Goal: Transaction & Acquisition: Purchase product/service

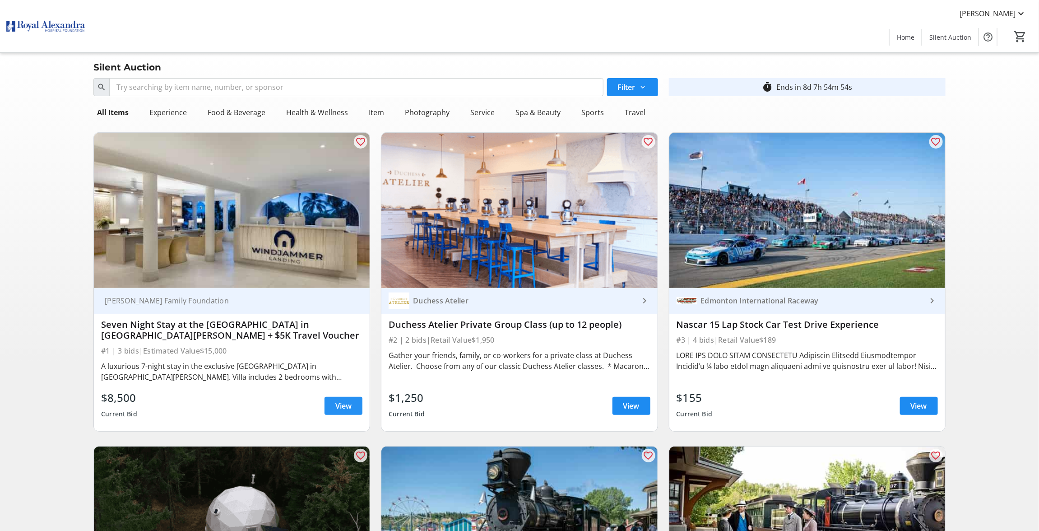
click at [332, 407] on span at bounding box center [344, 406] width 38 height 22
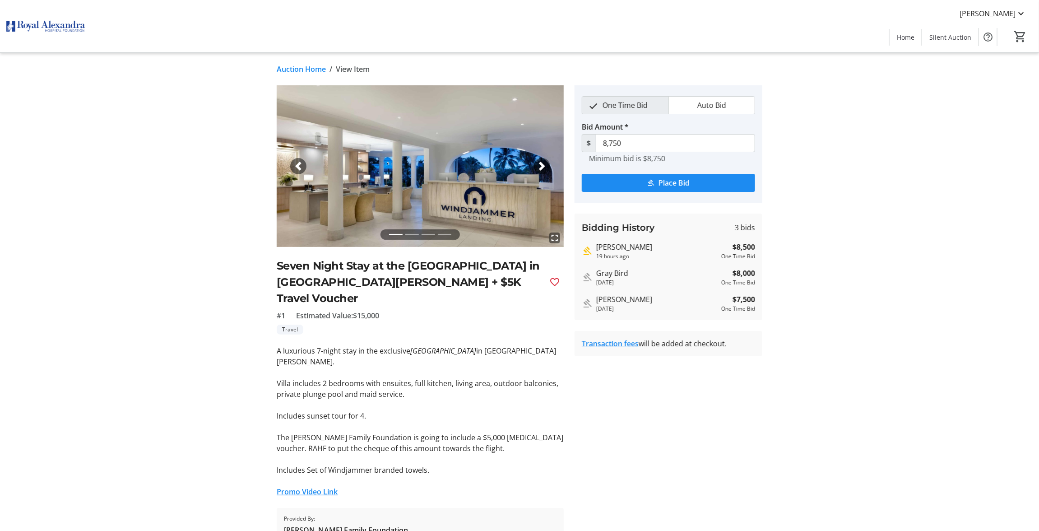
click at [285, 68] on link "Auction Home" at bounding box center [301, 69] width 49 height 11
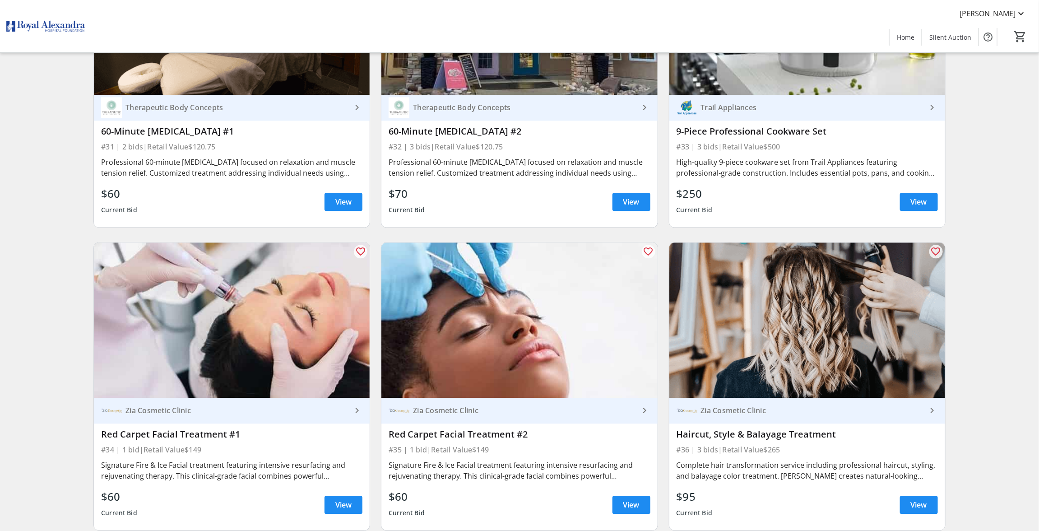
scroll to position [3254, 0]
